Goal: Information Seeking & Learning: Learn about a topic

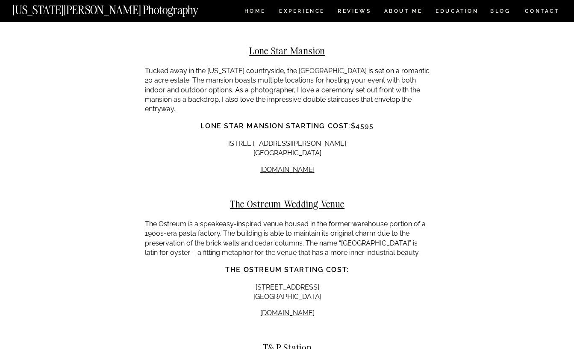
scroll to position [5942, 0]
click at [288, 198] on h2 "The Ostreum Wedding Venue" at bounding box center [287, 203] width 285 height 11
click at [286, 308] on link "[DOMAIN_NAME]" at bounding box center [287, 312] width 54 height 8
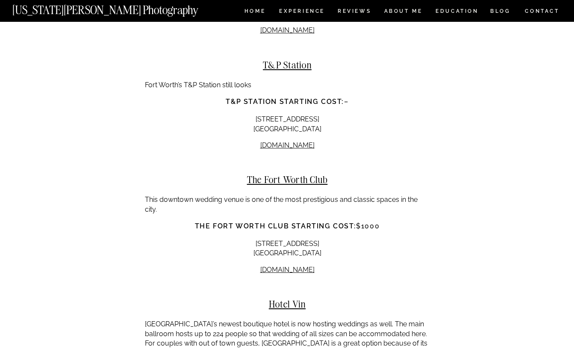
scroll to position [6234, 0]
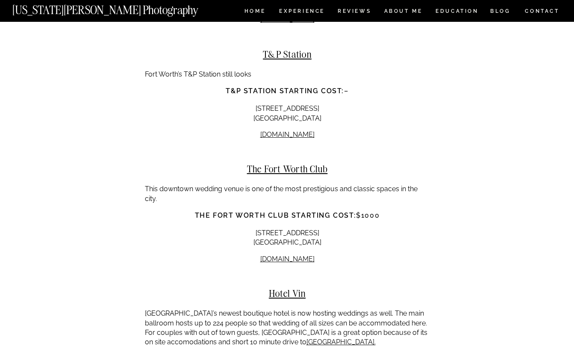
click at [291, 288] on h2 "Hotel Vin" at bounding box center [287, 293] width 285 height 11
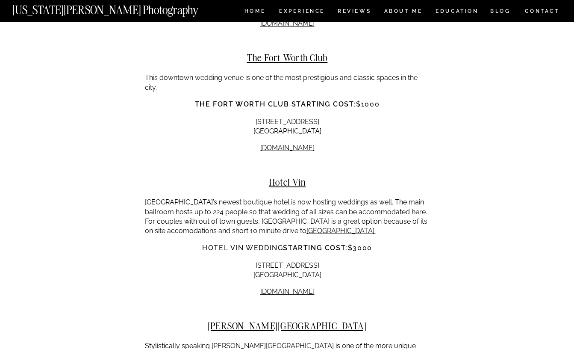
scroll to position [6425, 0]
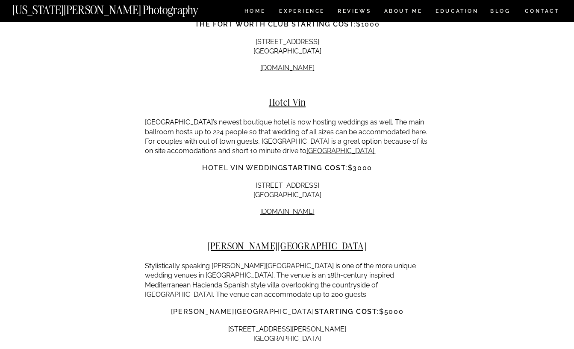
click at [296, 348] on link "[DOMAIN_NAME]" at bounding box center [287, 354] width 54 height 8
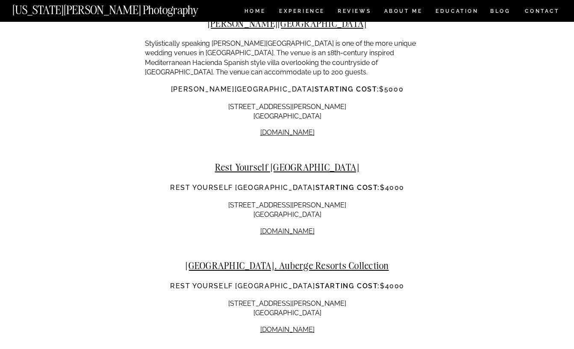
scroll to position [6666, 0]
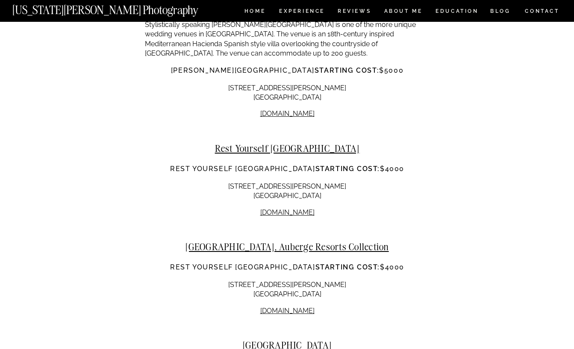
click at [326, 241] on h2 "[GEOGRAPHIC_DATA], Auberge Resorts Collection" at bounding box center [287, 246] width 285 height 11
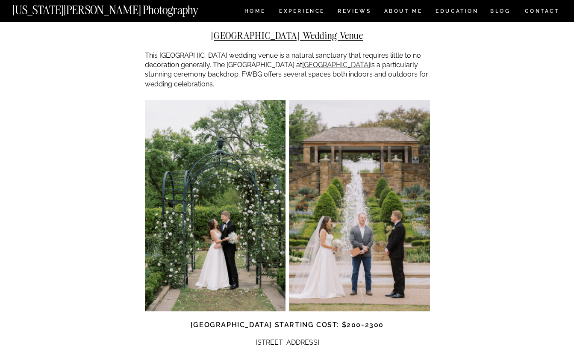
scroll to position [1698, 0]
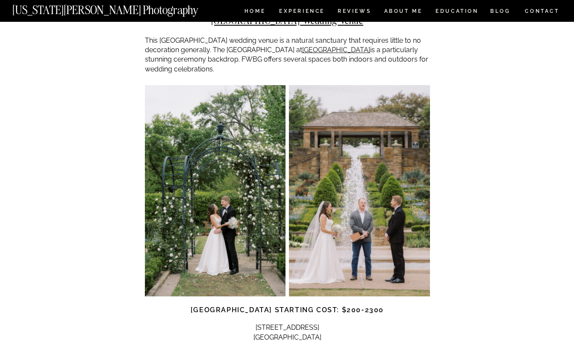
click at [287, 348] on link "[DOMAIN_NAME]" at bounding box center [287, 353] width 54 height 8
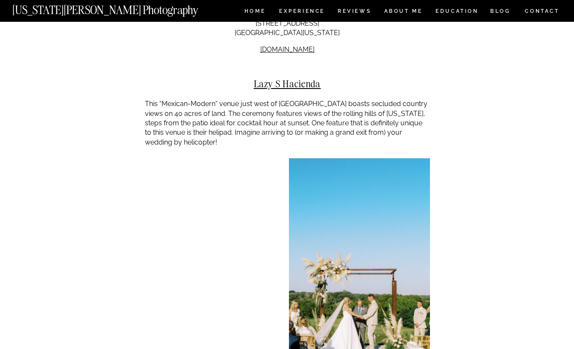
scroll to position [2918, 0]
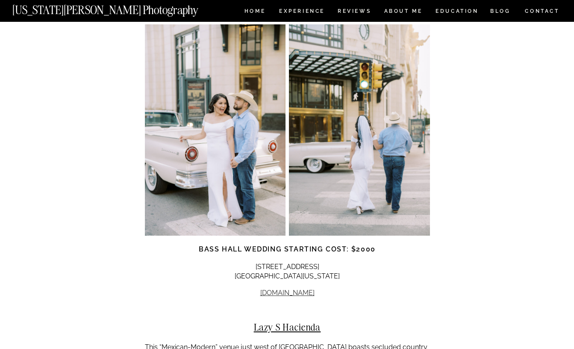
click at [290, 288] on link "[DOMAIN_NAME]" at bounding box center [287, 292] width 54 height 8
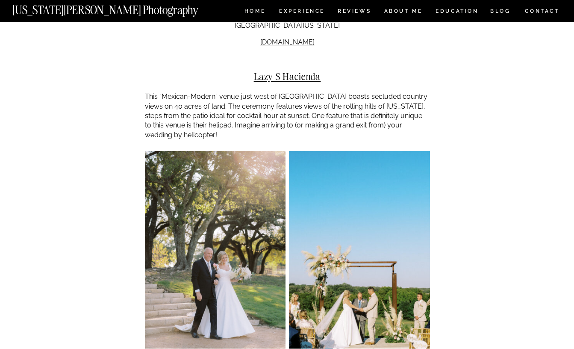
scroll to position [3184, 0]
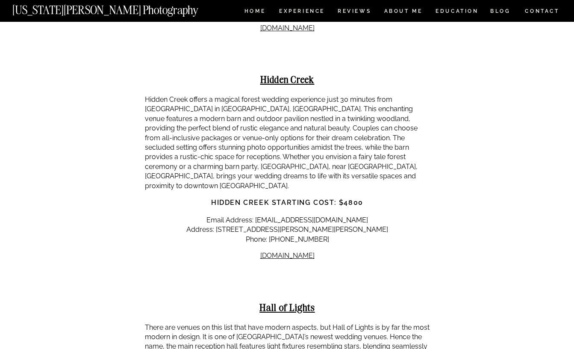
scroll to position [6874, 0]
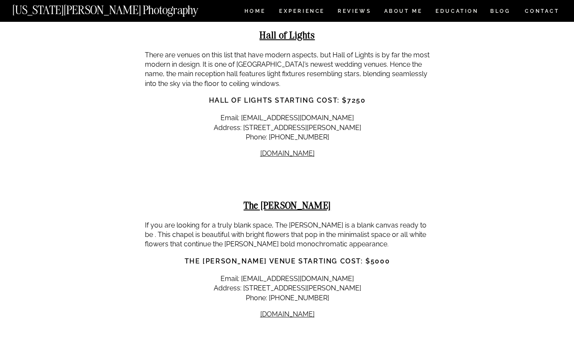
scroll to position [7169, 0]
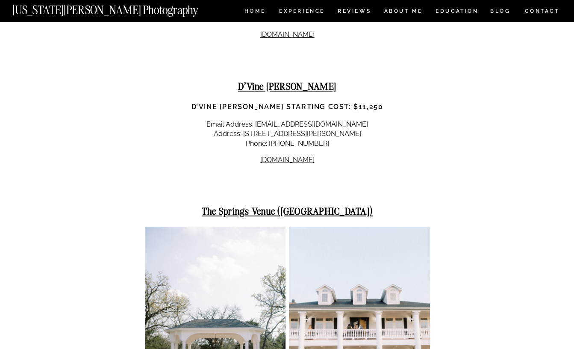
scroll to position [7577, 0]
